Goal: Navigation & Orientation: Find specific page/section

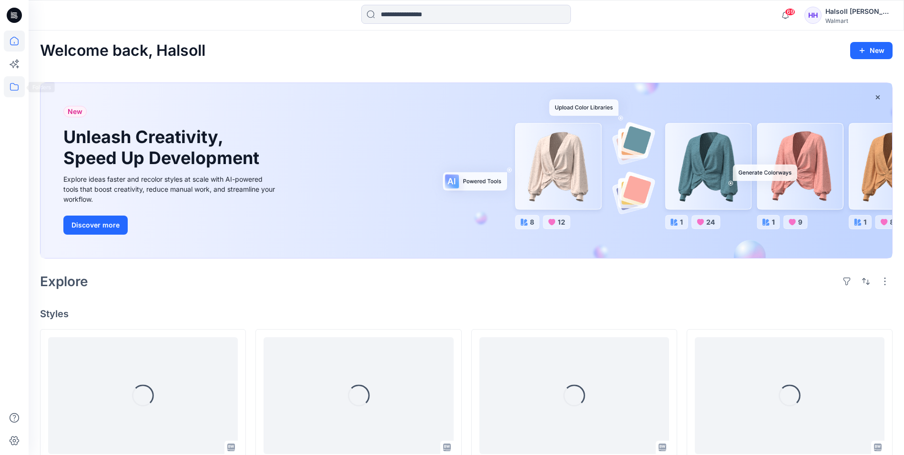
click at [4, 92] on icon at bounding box center [14, 86] width 21 height 21
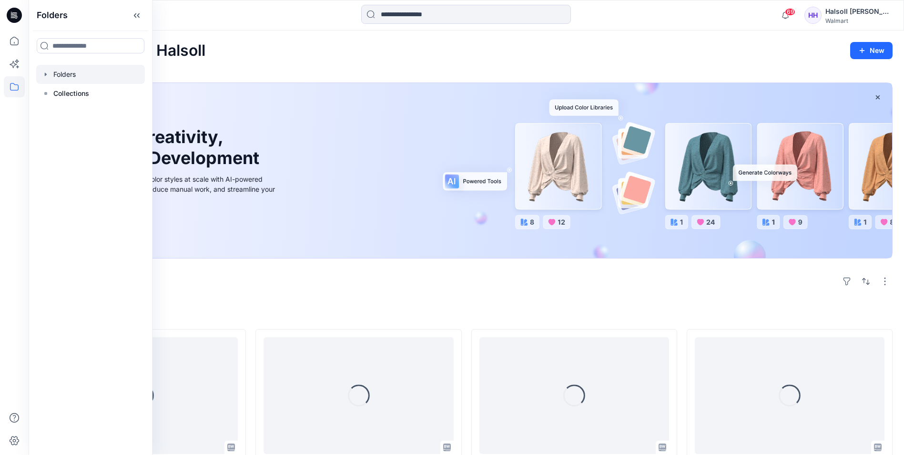
click at [65, 75] on div at bounding box center [90, 74] width 109 height 19
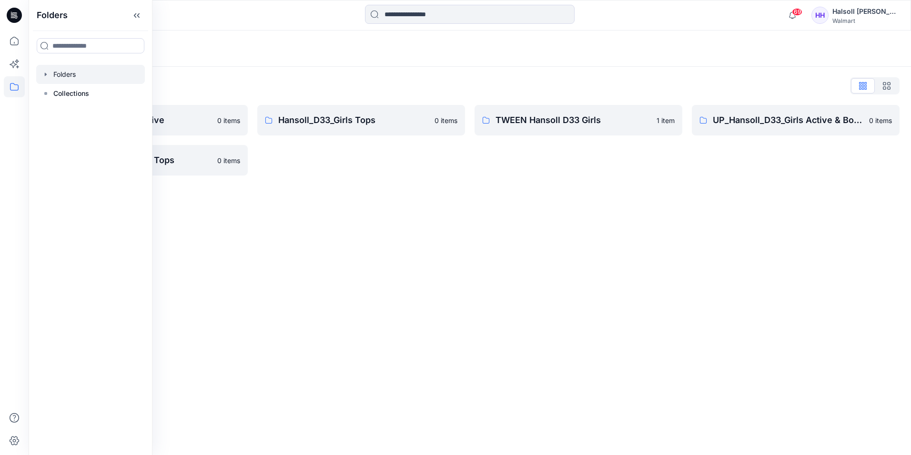
drag, startPoint x: 466, startPoint y: 51, endPoint x: 449, endPoint y: 53, distance: 17.3
click at [466, 50] on div "Folders" at bounding box center [433, 48] width 786 height 13
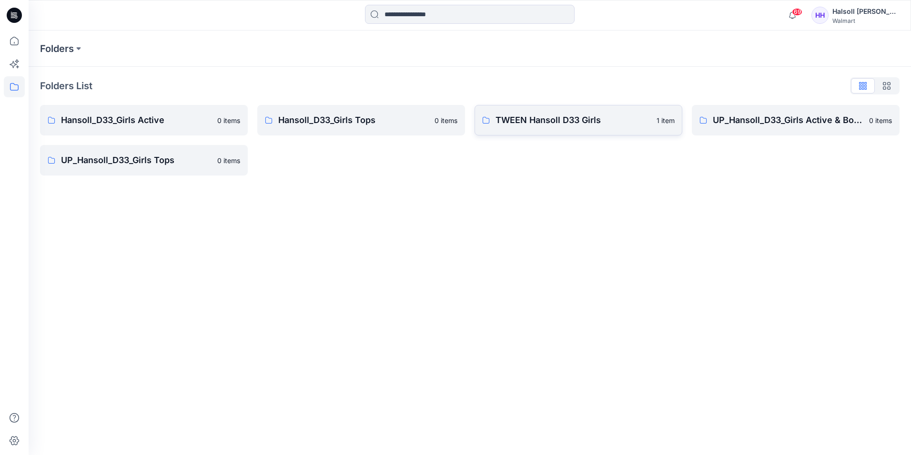
click at [546, 120] on p "TWEEN Hansoll D33 Girls" at bounding box center [573, 119] width 155 height 13
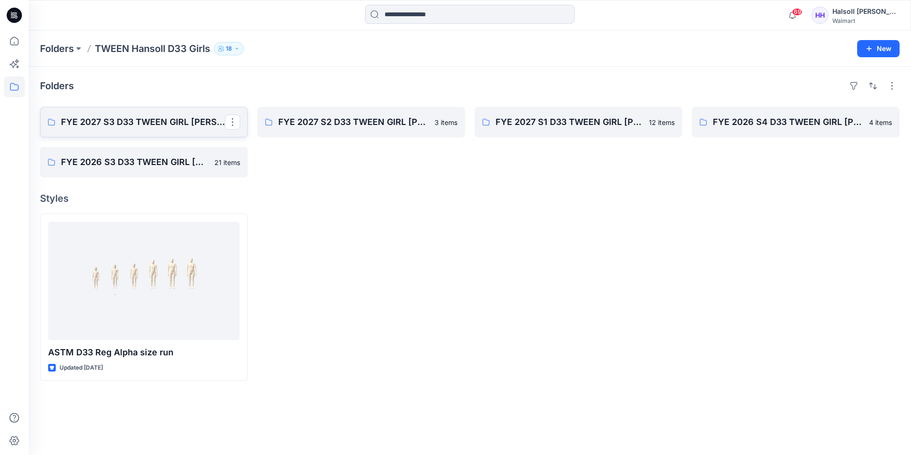
click at [102, 123] on p "FYE 2027 S3 D33 TWEEN GIRL [PERSON_NAME]" at bounding box center [143, 121] width 164 height 13
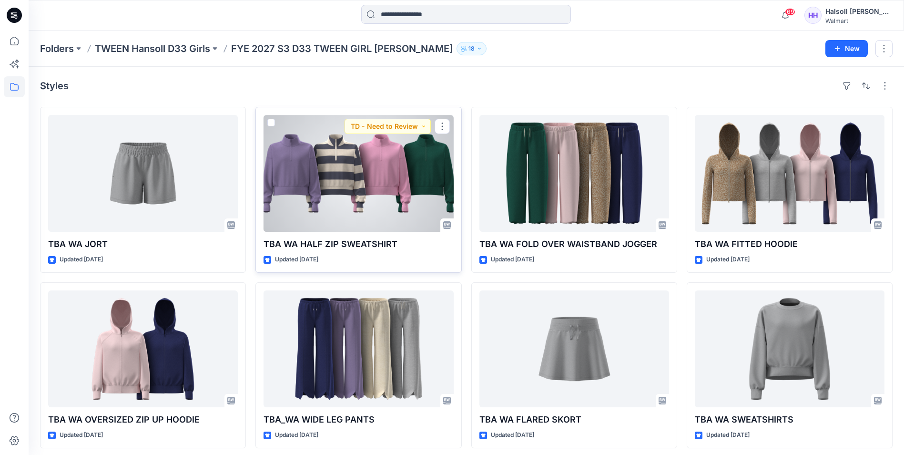
click at [376, 202] on div at bounding box center [359, 173] width 190 height 117
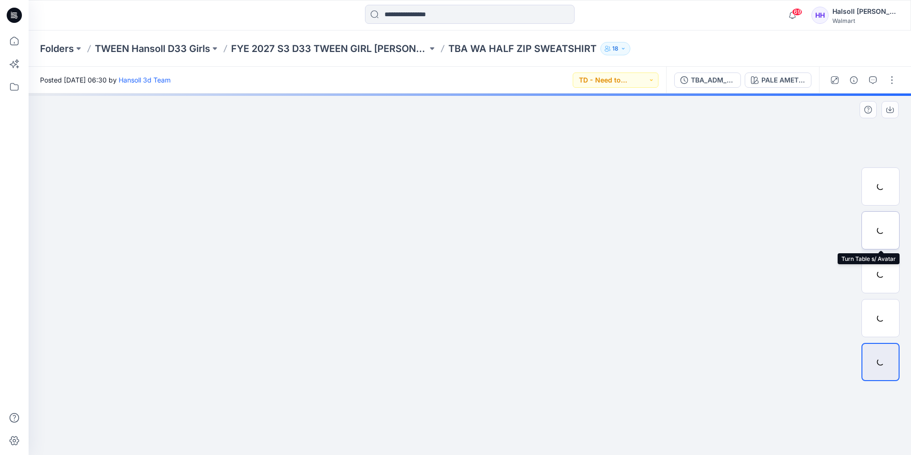
click at [879, 234] on div at bounding box center [881, 230] width 38 height 38
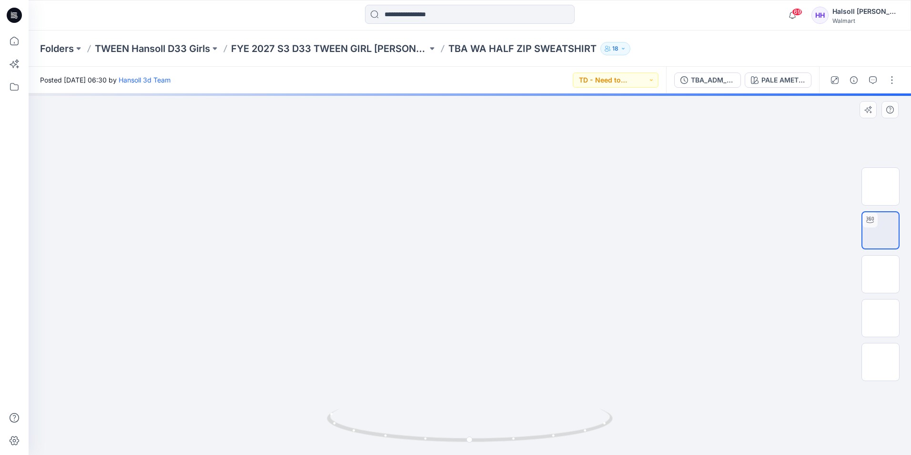
drag, startPoint x: 531, startPoint y: 336, endPoint x: 501, endPoint y: 332, distance: 30.8
drag, startPoint x: 501, startPoint y: 332, endPoint x: 527, endPoint y: 293, distance: 46.8
drag, startPoint x: 554, startPoint y: 442, endPoint x: 536, endPoint y: 432, distance: 21.3
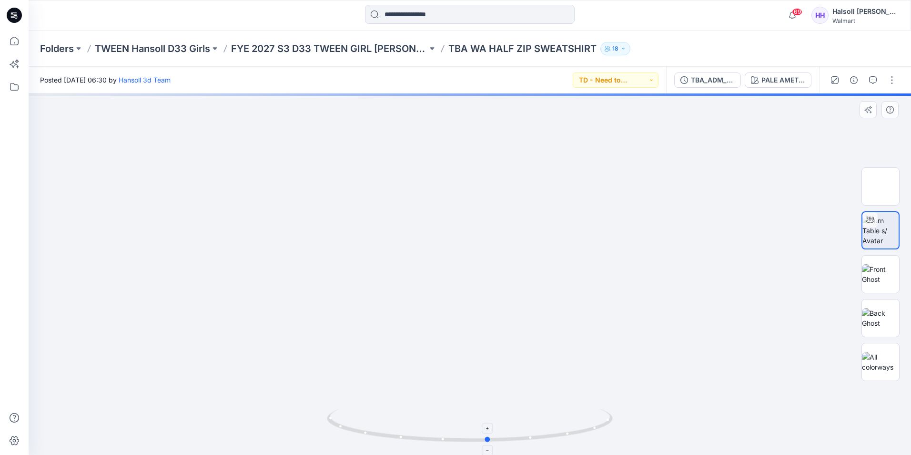
click at [536, 432] on icon at bounding box center [471, 427] width 288 height 36
